Goal: Information Seeking & Learning: Learn about a topic

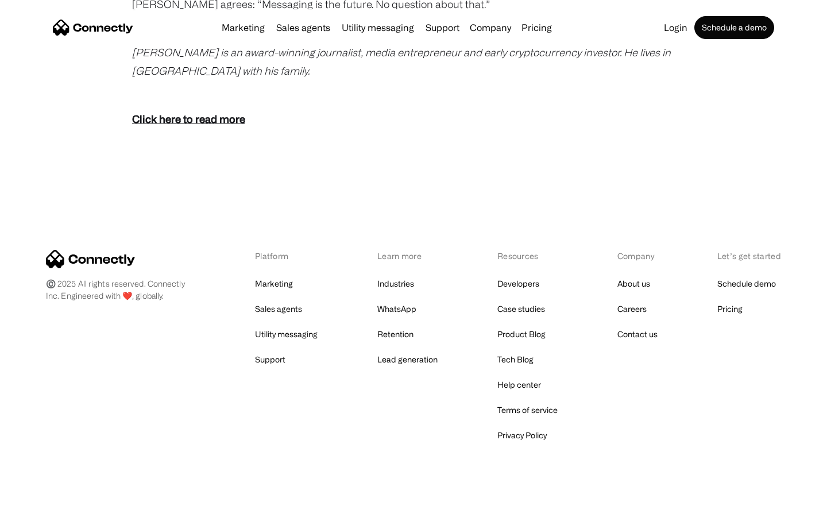
scroll to position [2275, 0]
